Goal: Task Accomplishment & Management: Manage account settings

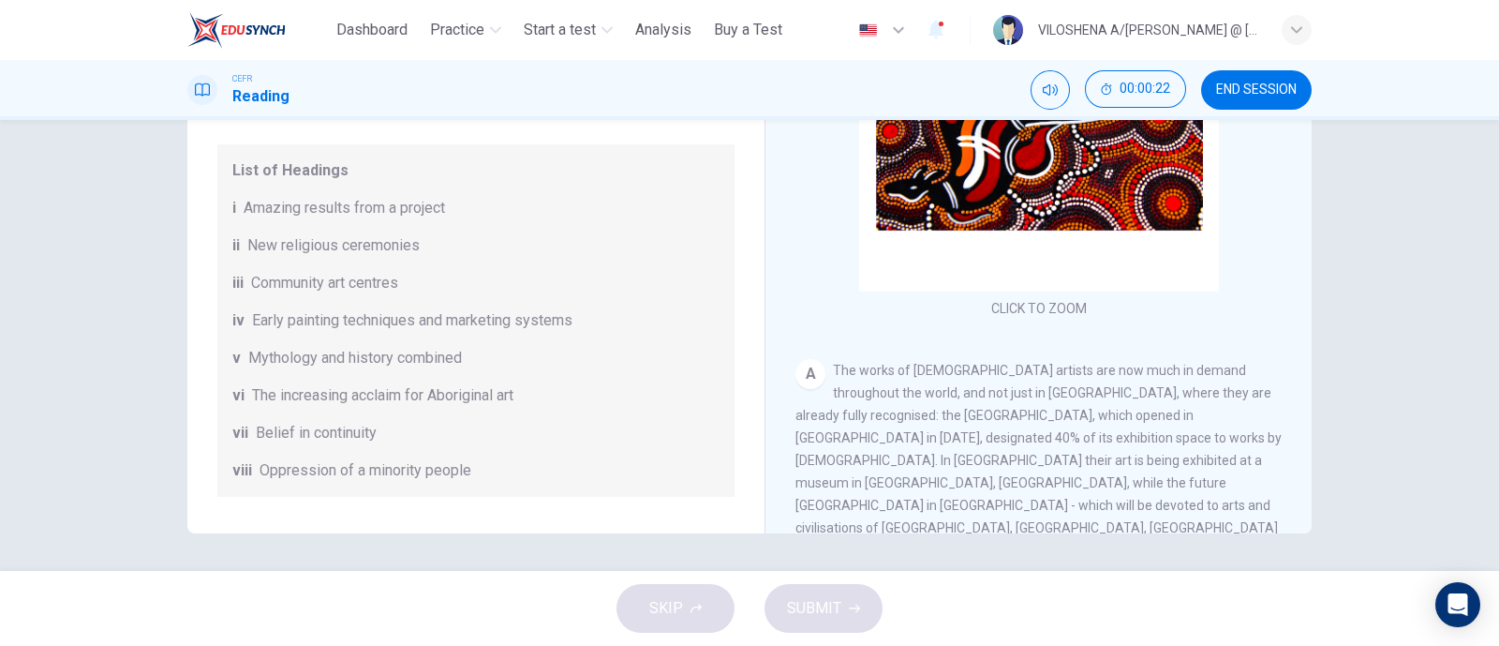
click at [1017, 30] on img at bounding box center [1008, 30] width 30 height 30
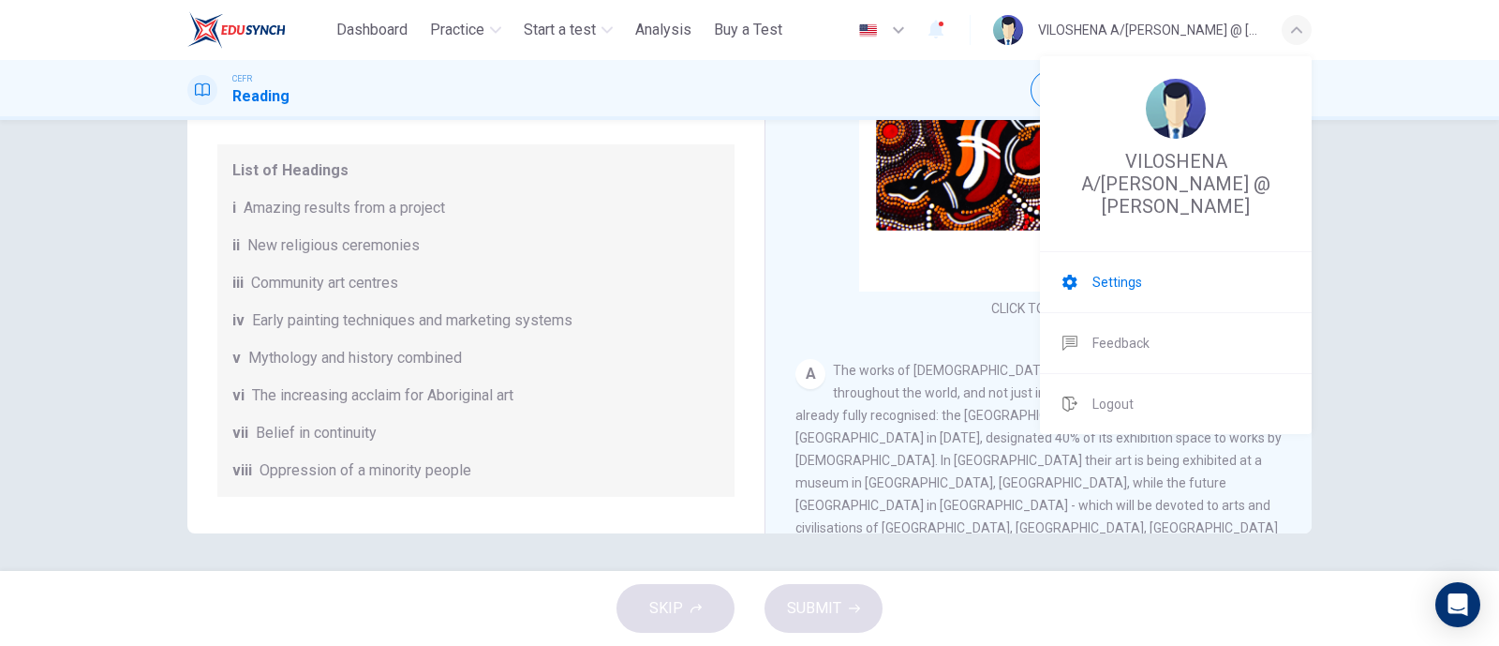
click at [1072, 281] on icon at bounding box center [1070, 282] width 15 height 15
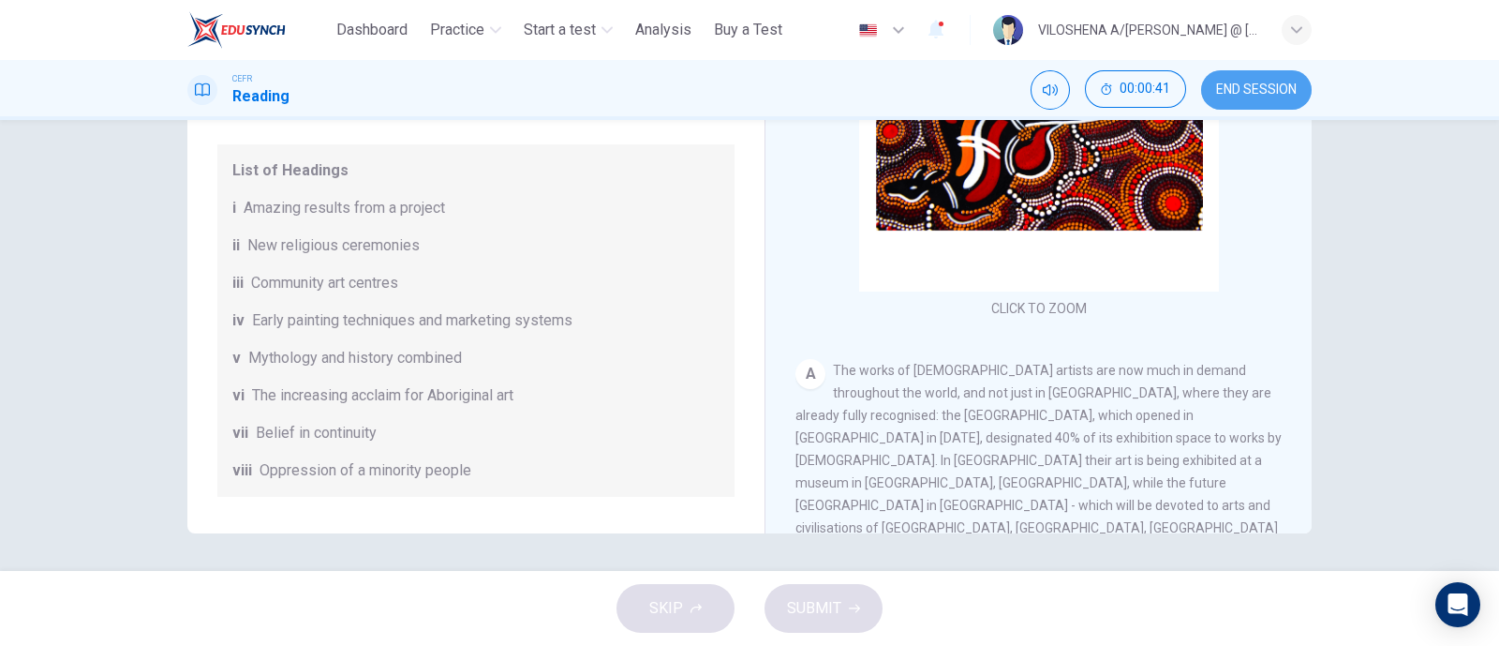
click at [1216, 88] on span "END SESSION" at bounding box center [1256, 89] width 81 height 15
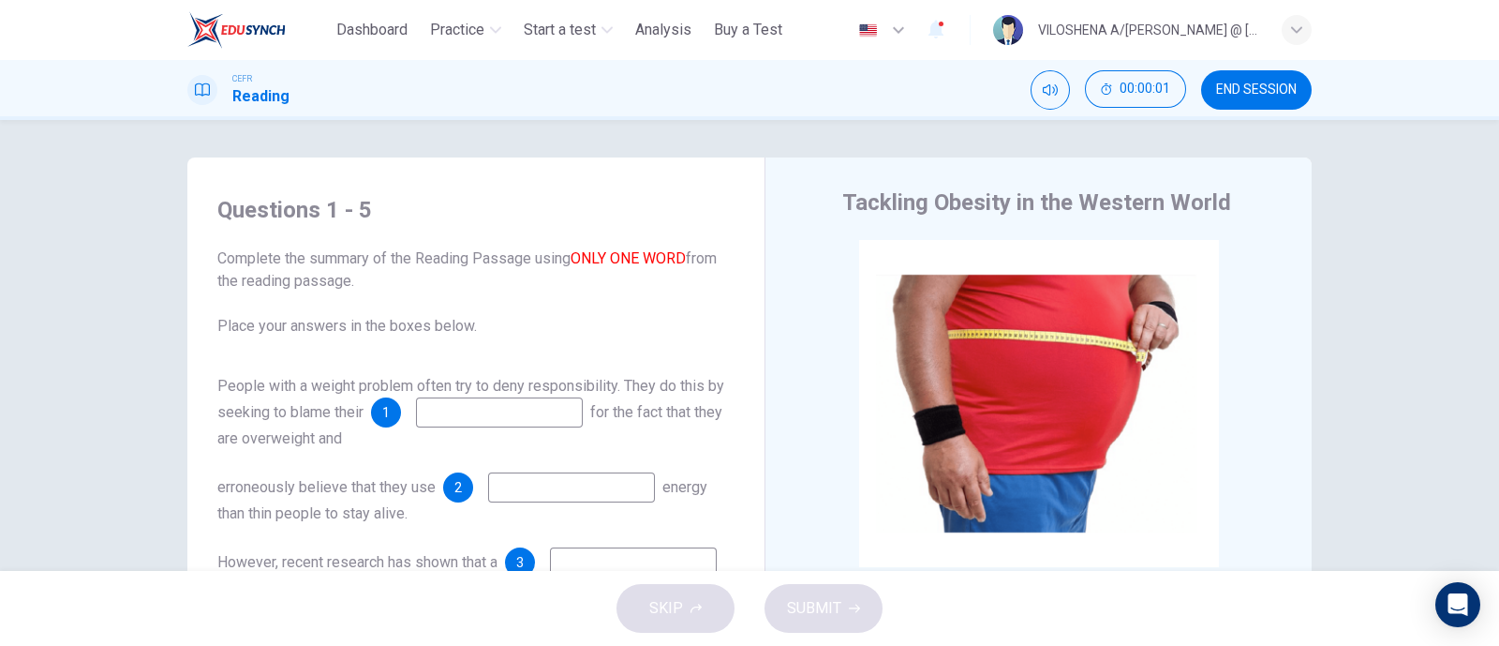
click at [1004, 37] on img at bounding box center [1008, 30] width 30 height 30
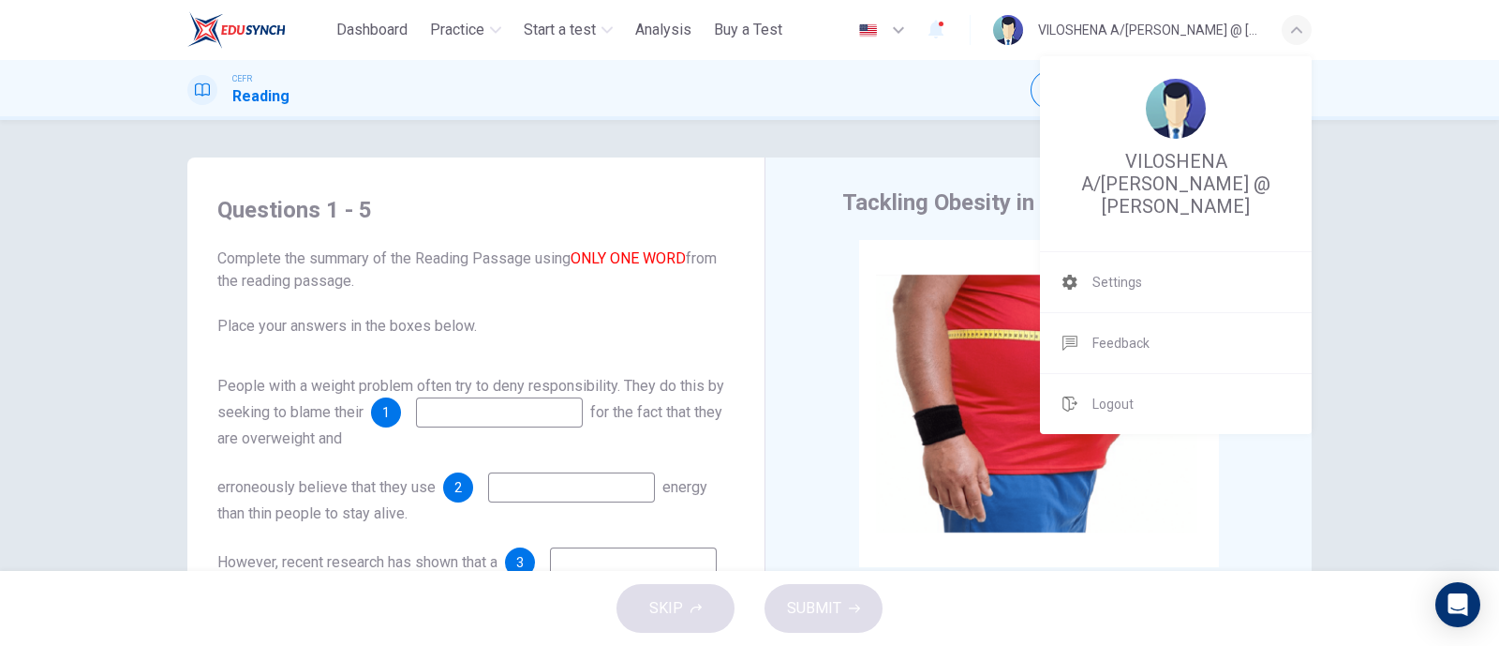
click at [892, 23] on div at bounding box center [749, 323] width 1499 height 646
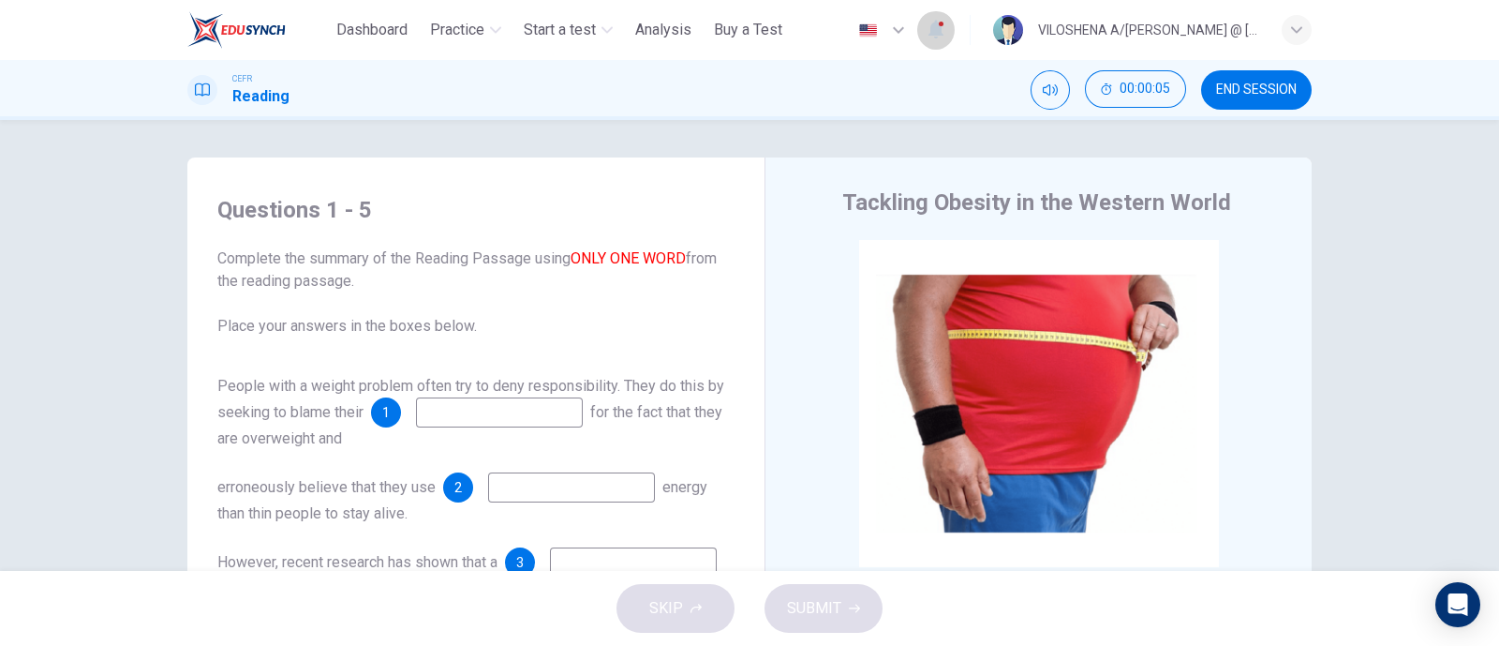
click at [940, 29] on icon "button" at bounding box center [936, 30] width 15 height 19
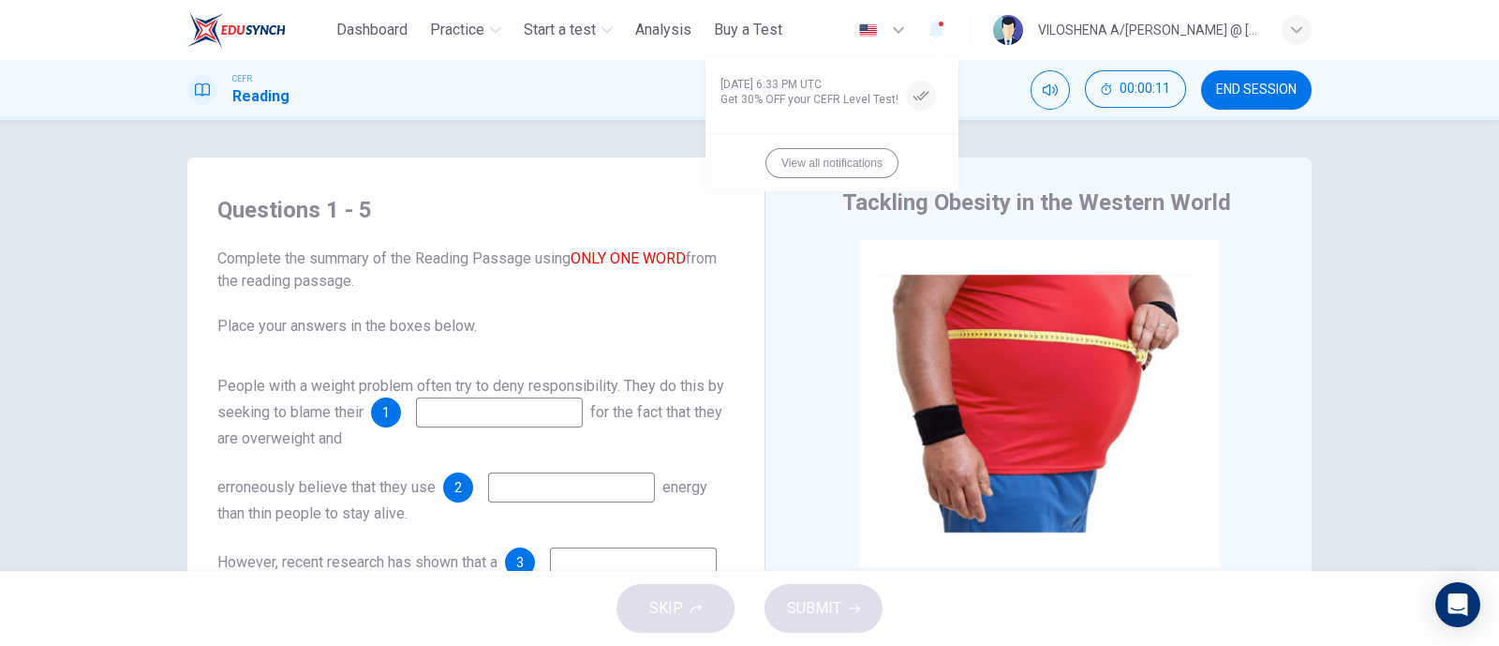
click at [606, 113] on div at bounding box center [749, 323] width 1499 height 646
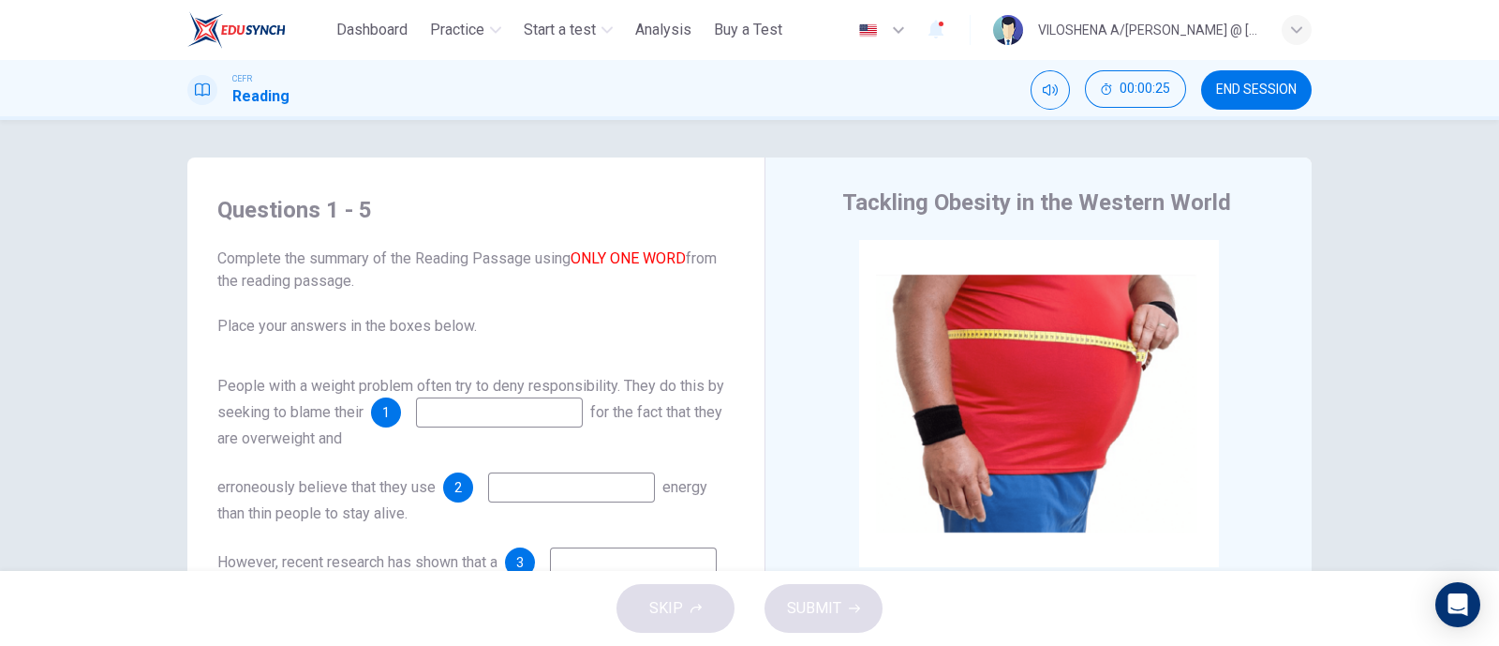
click at [1000, 35] on img at bounding box center [1008, 30] width 30 height 30
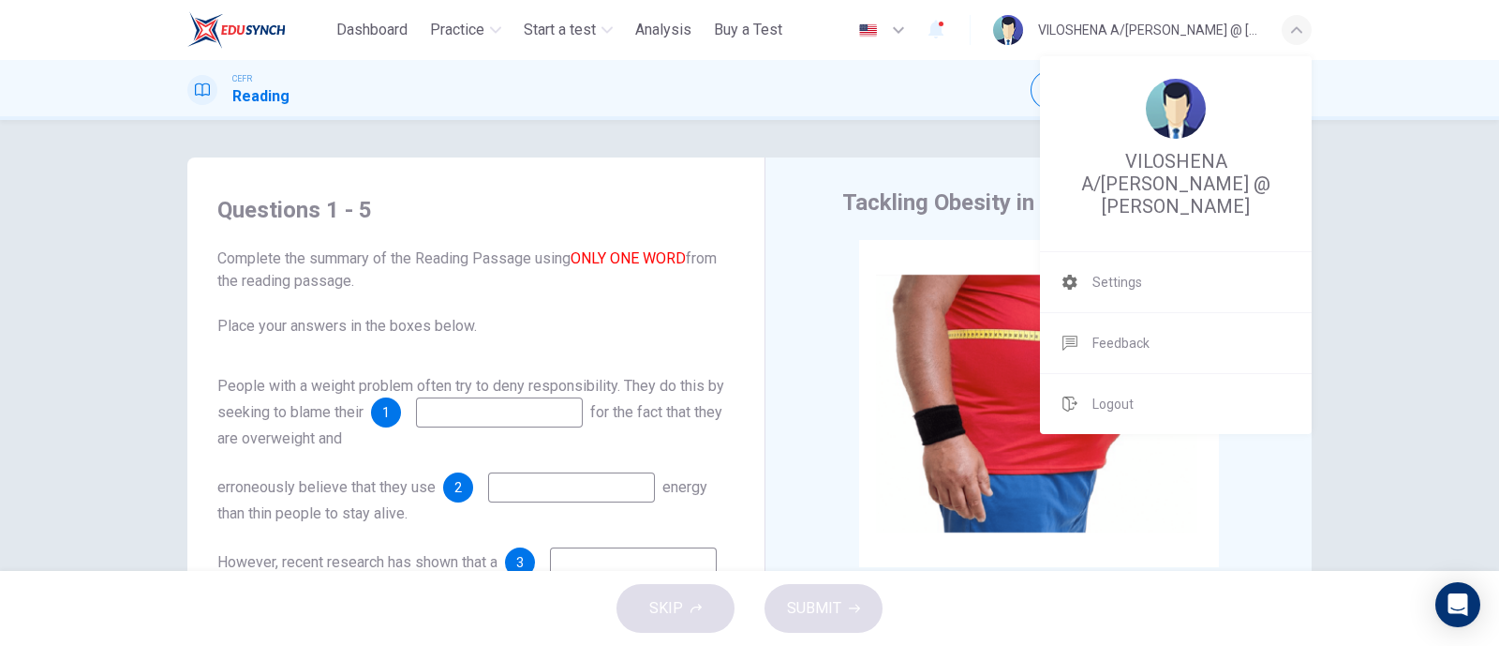
click at [912, 135] on div at bounding box center [749, 323] width 1499 height 646
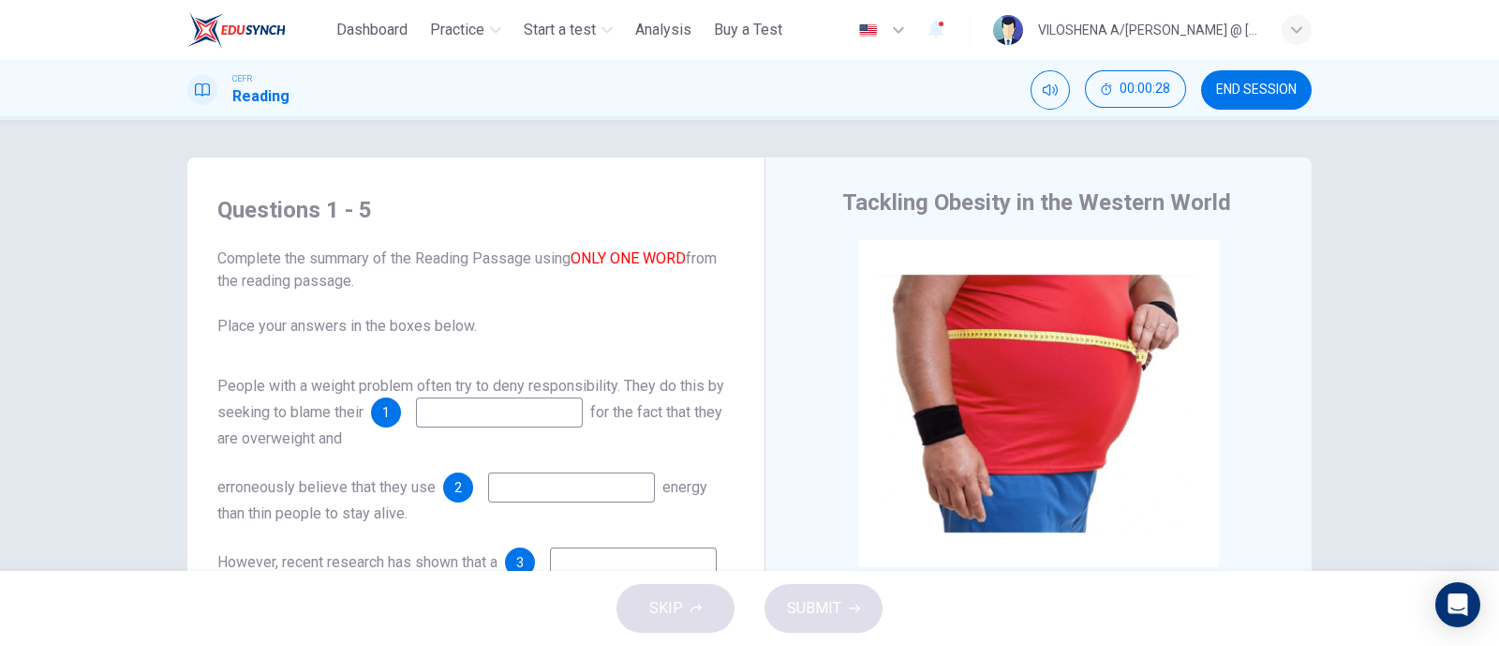
click at [1156, 35] on div "VILOSHENA A/[PERSON_NAME] @ [PERSON_NAME]" at bounding box center [1148, 30] width 221 height 22
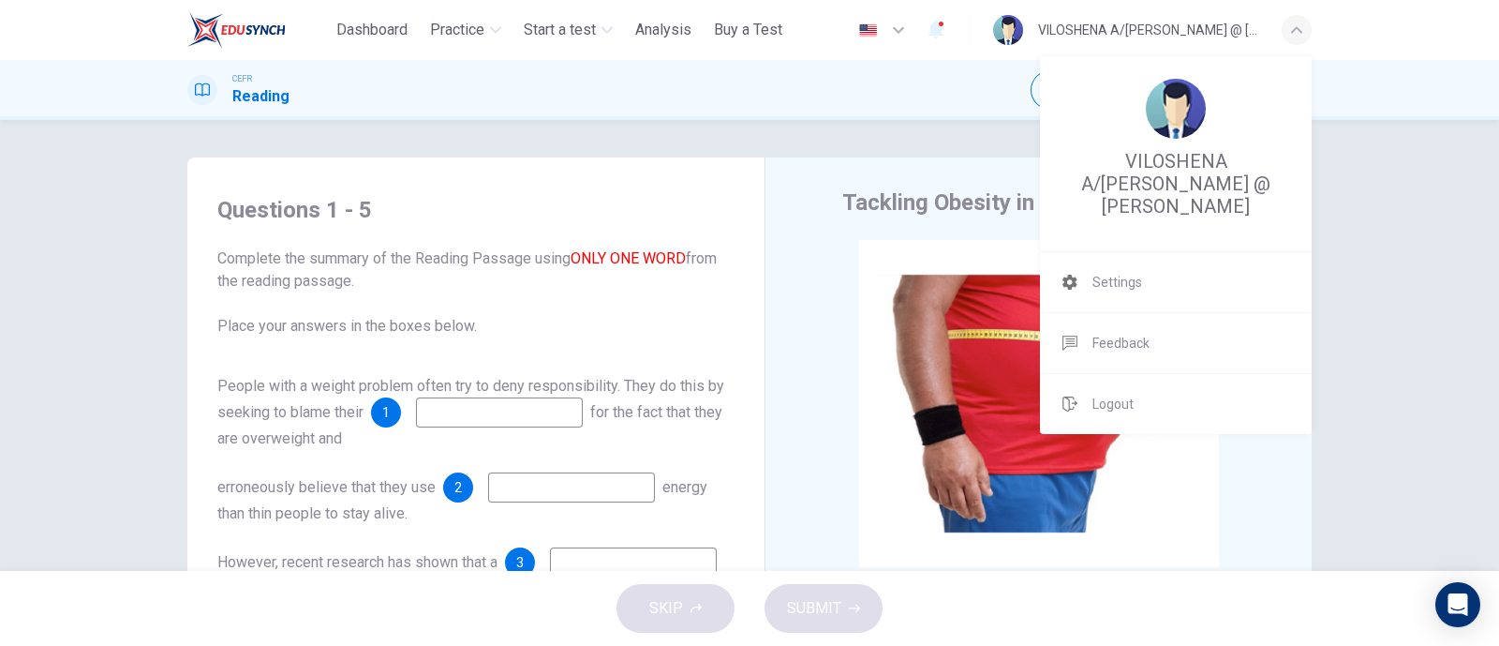
click at [876, 109] on div at bounding box center [749, 323] width 1499 height 646
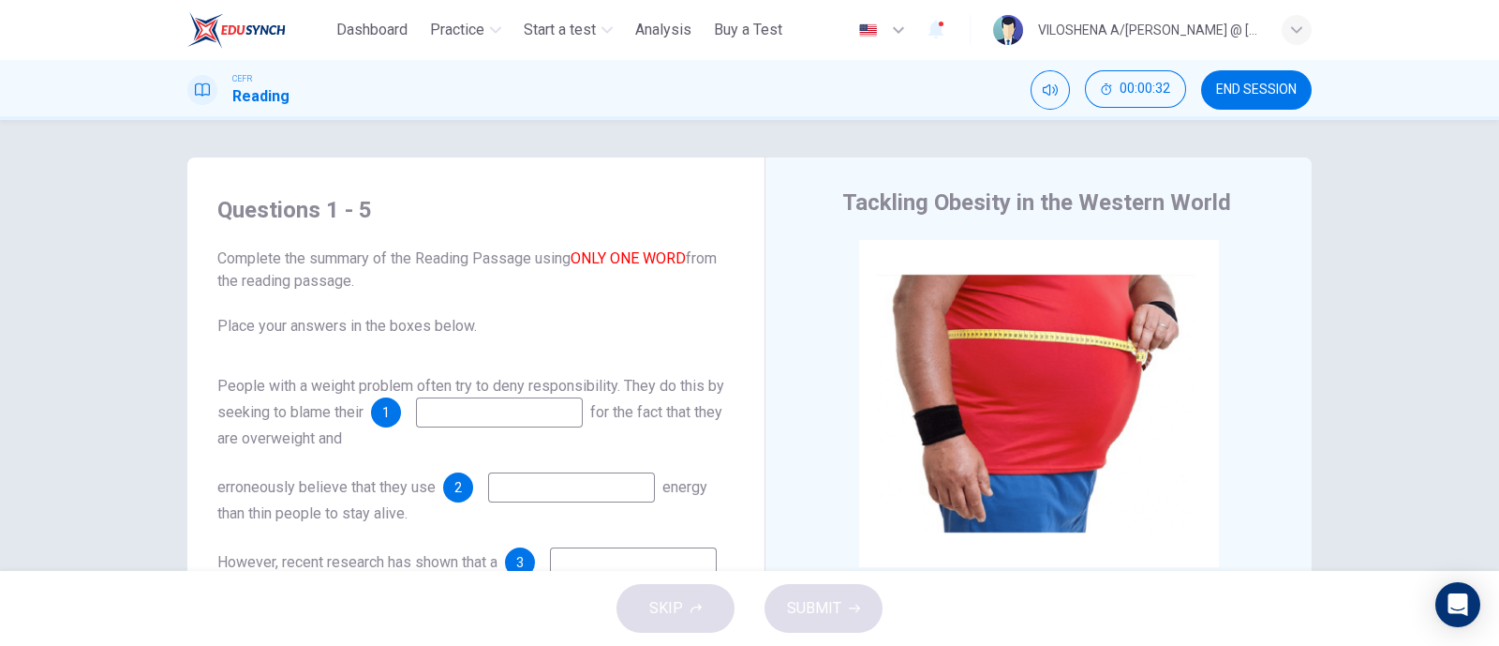
click at [1288, 35] on div "button" at bounding box center [1297, 30] width 30 height 30
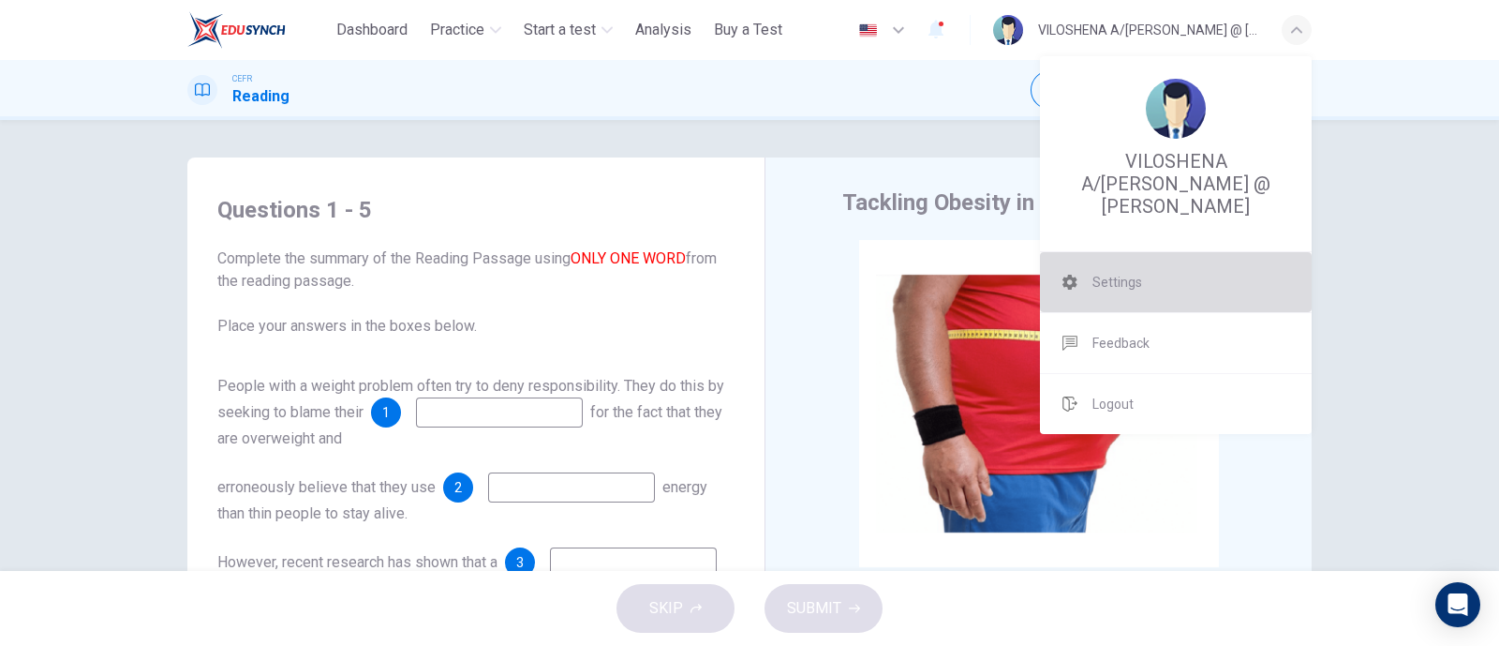
drag, startPoint x: 1135, startPoint y: 282, endPoint x: 843, endPoint y: 162, distance: 315.2
click at [1136, 282] on span "Settings" at bounding box center [1118, 282] width 50 height 22
